Goal: Find specific page/section: Find specific page/section

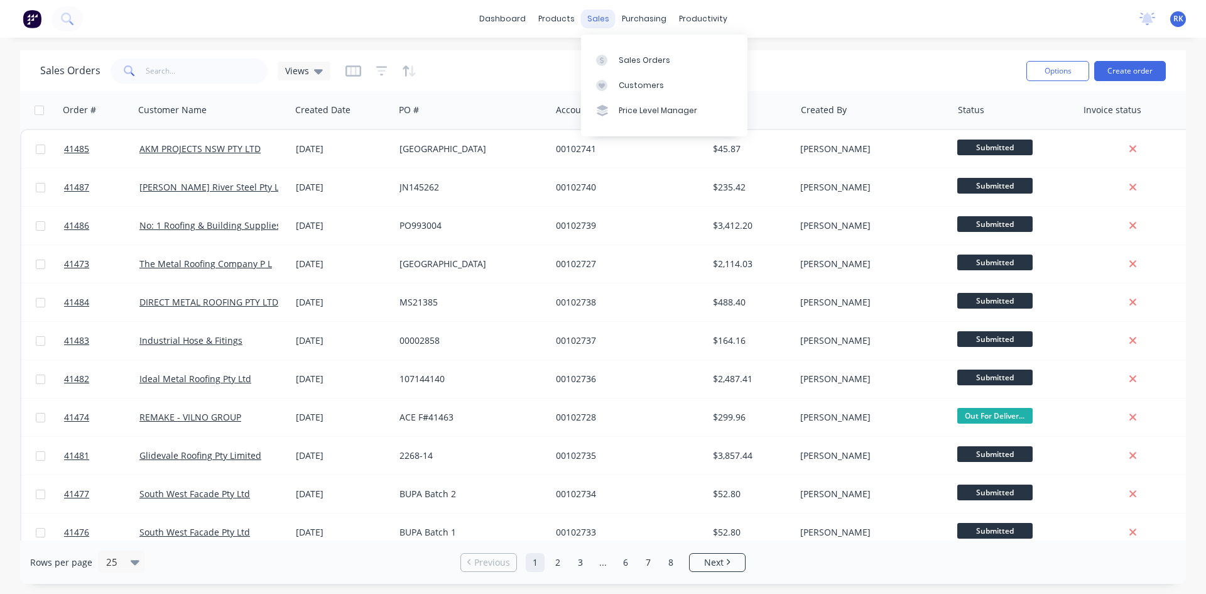
click at [594, 19] on div "sales" at bounding box center [598, 18] width 35 height 19
click at [638, 57] on div "Sales Orders" at bounding box center [645, 60] width 52 height 11
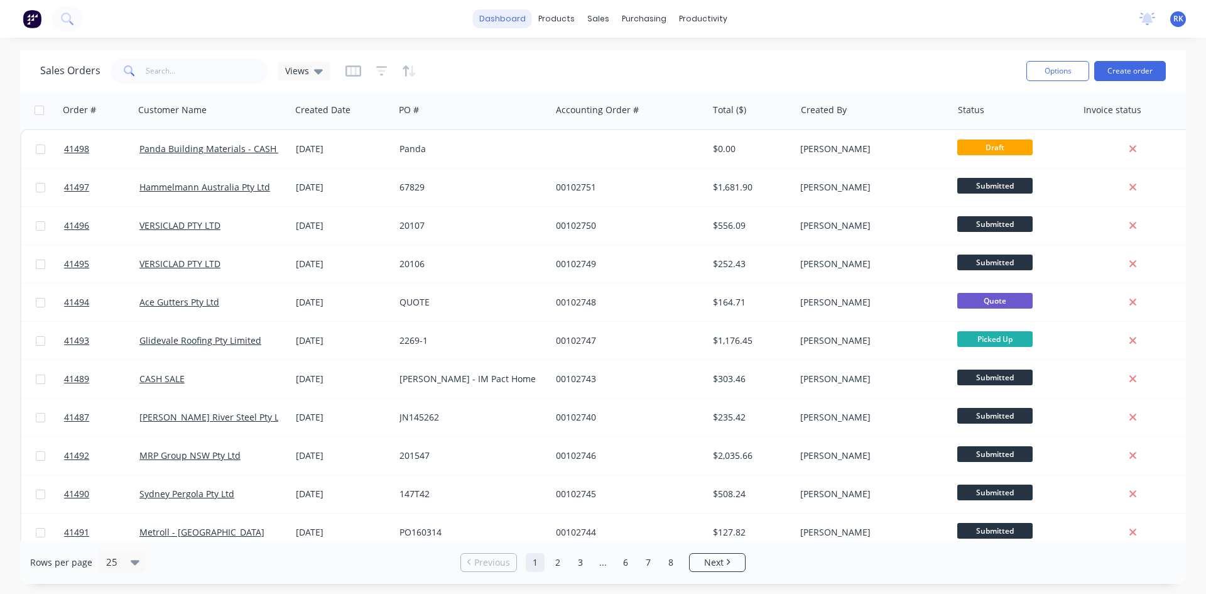
click at [500, 16] on link "dashboard" at bounding box center [502, 18] width 59 height 19
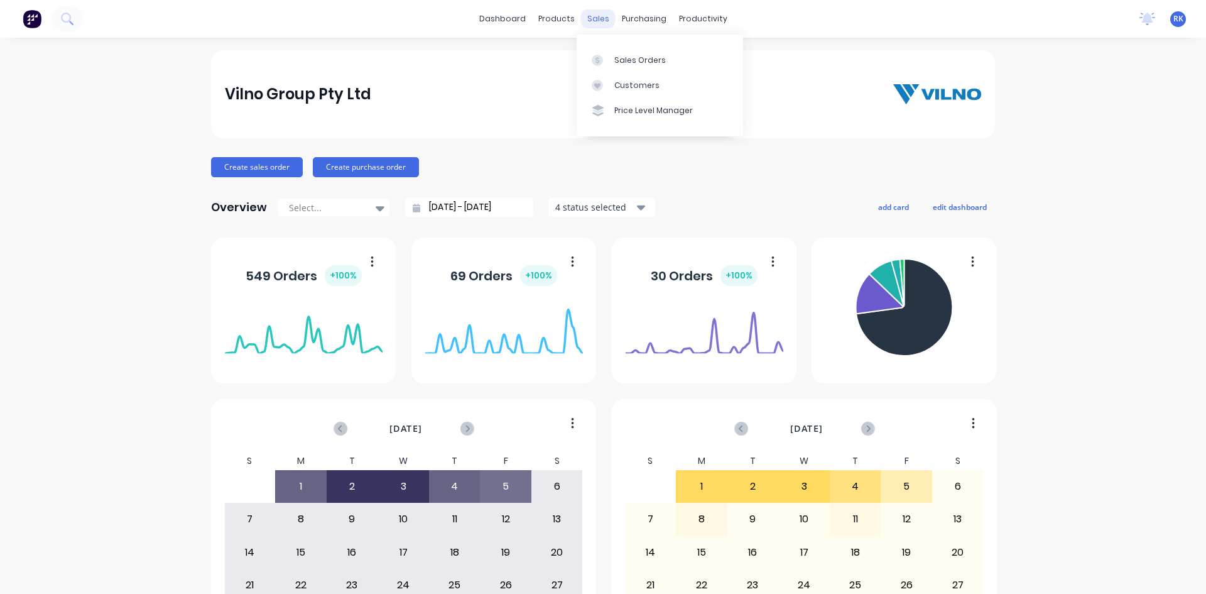
click at [594, 19] on div "sales" at bounding box center [598, 18] width 35 height 19
click at [635, 60] on div "Sales Orders" at bounding box center [640, 60] width 52 height 11
